Goal: Task Accomplishment & Management: Use online tool/utility

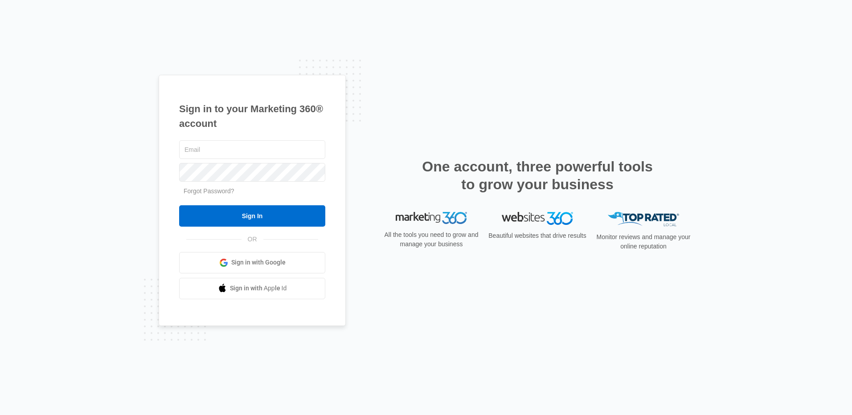
click at [259, 260] on span "Sign in with Google" at bounding box center [258, 262] width 54 height 9
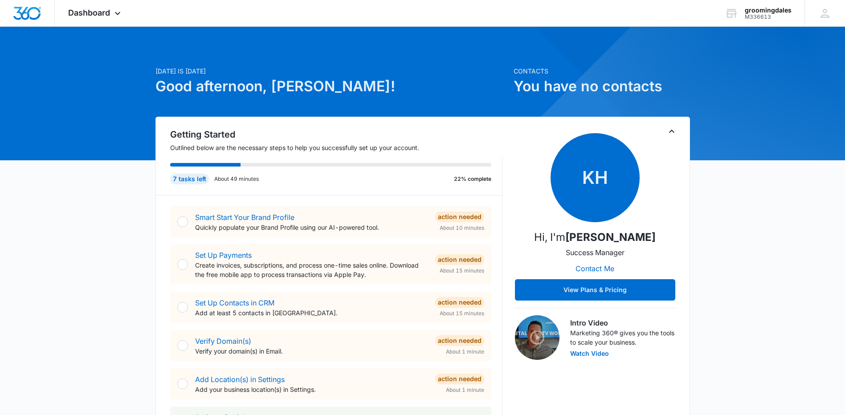
scroll to position [178, 0]
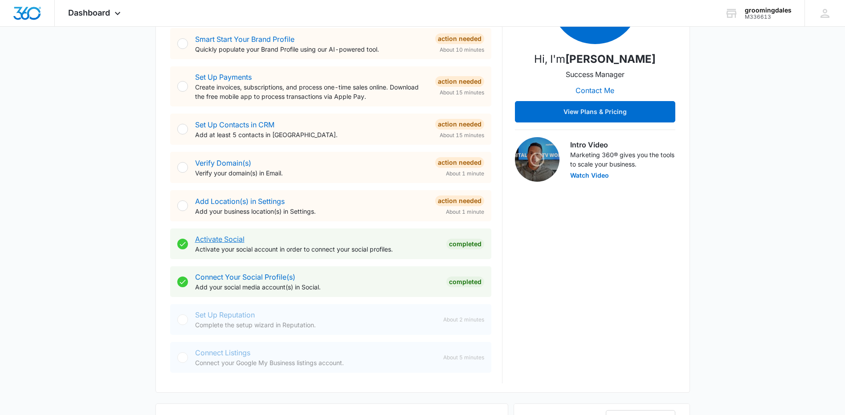
click at [225, 237] on link "Activate Social" at bounding box center [219, 239] width 49 height 9
